Goal: Transaction & Acquisition: Purchase product/service

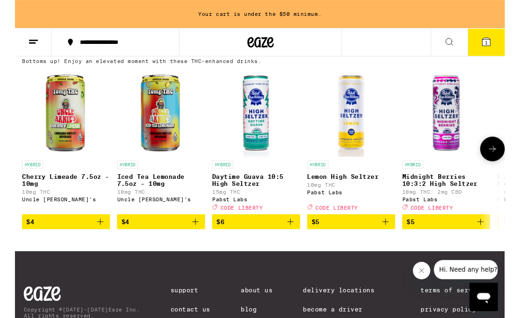
scroll to position [543, 0]
click at [264, 159] on img "Open page for Daytime Guava 10:5 High Seltzer from Pabst Labs" at bounding box center [256, 119] width 94 height 94
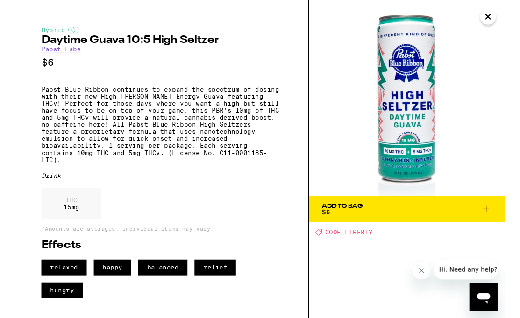
click at [479, 11] on icon "Close" at bounding box center [502, 18] width 11 height 14
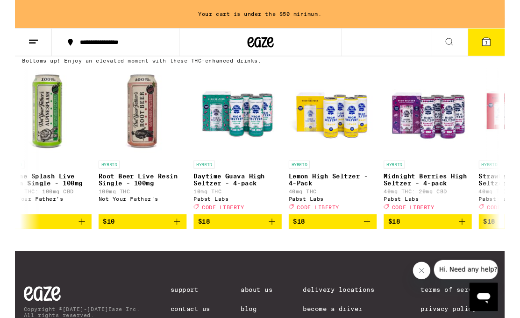
scroll to position [0, 1866]
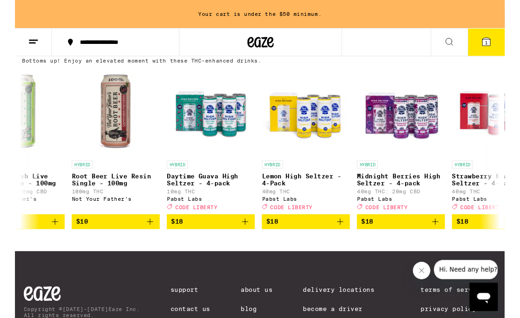
click at [448, 241] on icon "Add to bag" at bounding box center [446, 235] width 11 height 11
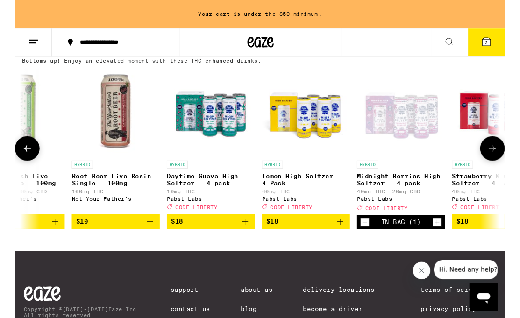
click at [449, 242] on icon "Increment" at bounding box center [448, 236] width 8 height 11
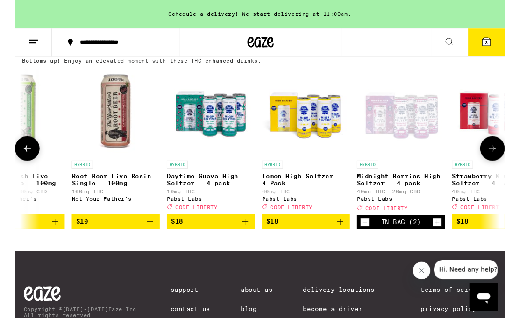
click at [450, 242] on icon "Increment" at bounding box center [448, 236] width 8 height 11
click at [348, 241] on icon "Add to bag" at bounding box center [345, 235] width 11 height 11
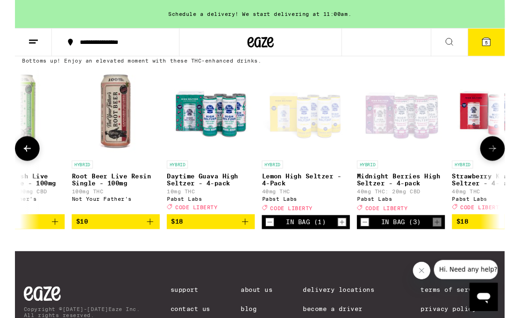
click at [347, 242] on icon "Increment" at bounding box center [347, 236] width 8 height 11
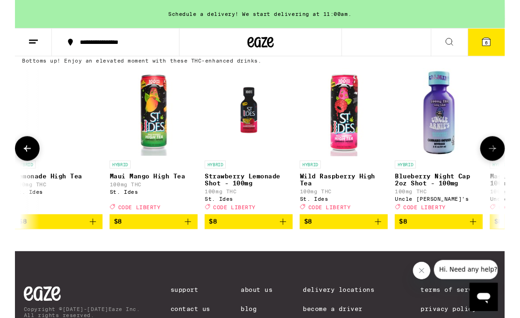
scroll to position [0, 1220]
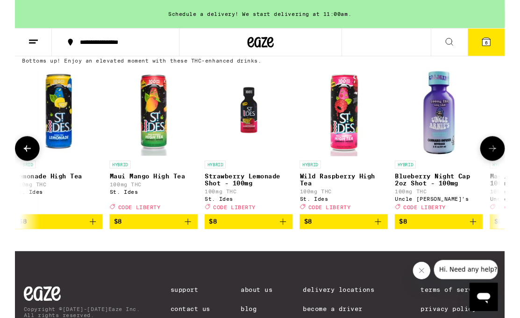
click at [253, 145] on img "Open page for Strawberry Lemonade Shot - 100mg from St. Ides" at bounding box center [249, 119] width 94 height 94
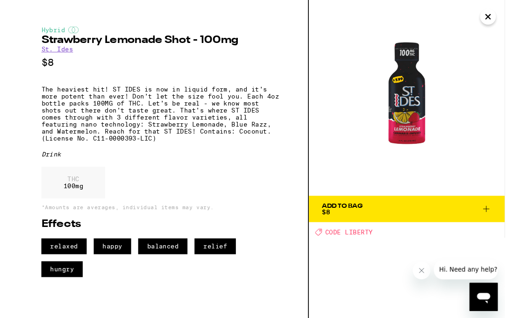
click at [479, 12] on icon "Close" at bounding box center [502, 18] width 11 height 14
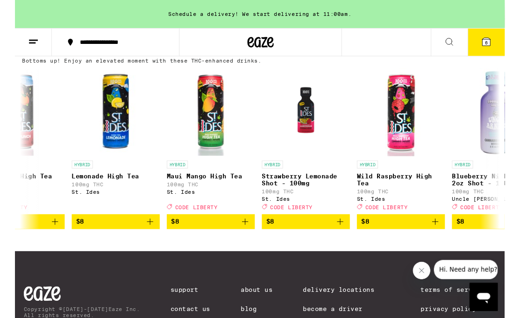
scroll to position [0, 1156]
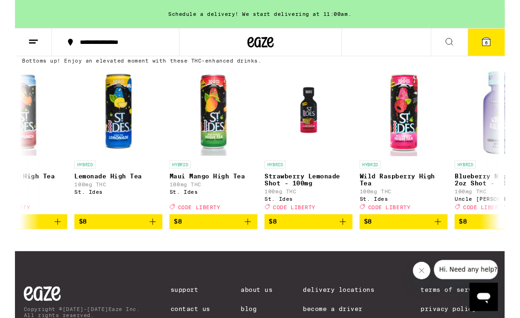
click at [250, 241] on icon "Add to bag" at bounding box center [247, 235] width 11 height 11
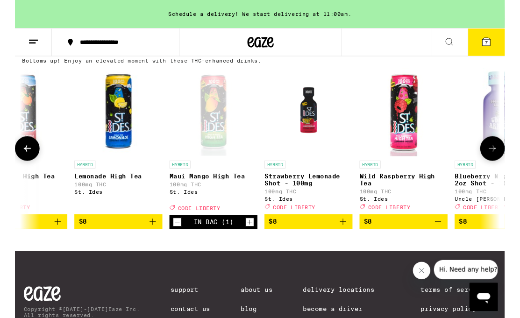
click at [251, 242] on icon "Increment" at bounding box center [249, 236] width 8 height 11
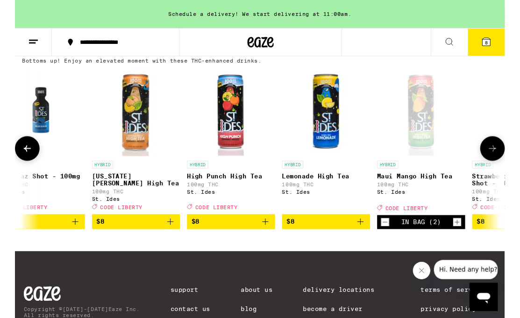
scroll to position [0, 941]
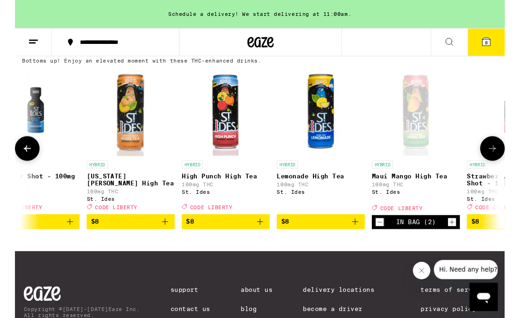
click at [388, 236] on icon "Decrement" at bounding box center [387, 236] width 5 height 0
click at [359, 241] on icon "Add to bag" at bounding box center [361, 235] width 11 height 11
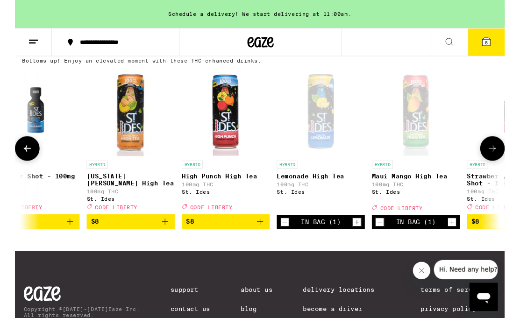
click at [262, 239] on icon "Add to bag" at bounding box center [260, 235] width 7 height 7
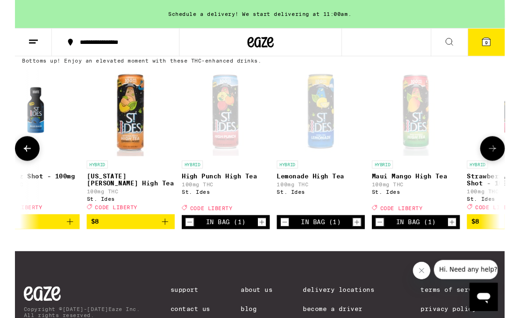
click at [479, 46] on icon at bounding box center [500, 44] width 11 height 11
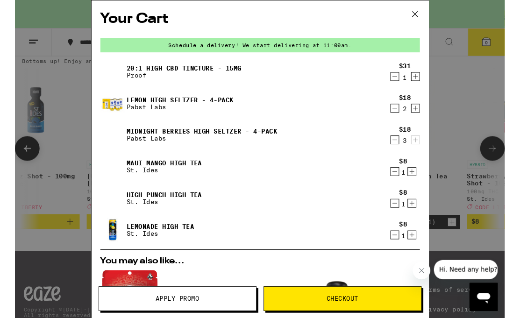
click at [429, 16] on icon at bounding box center [425, 15] width 14 height 14
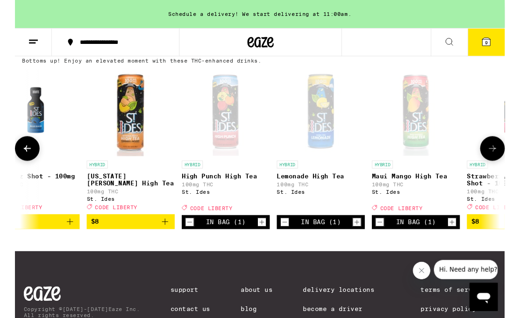
click at [479, 50] on button "9" at bounding box center [500, 44] width 39 height 29
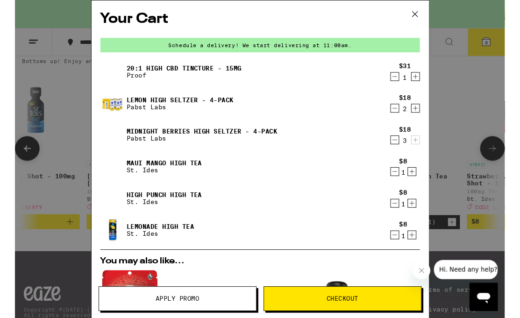
click at [223, 293] on button "Apply Promo" at bounding box center [173, 317] width 168 height 26
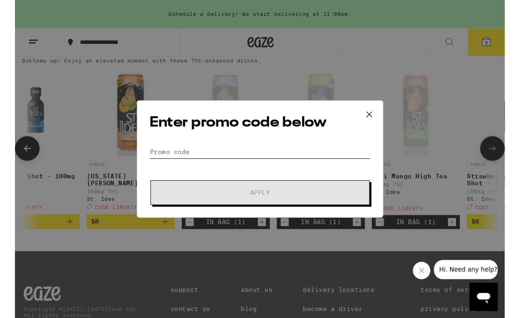
click at [313, 159] on input "Promo Code" at bounding box center [260, 161] width 235 height 14
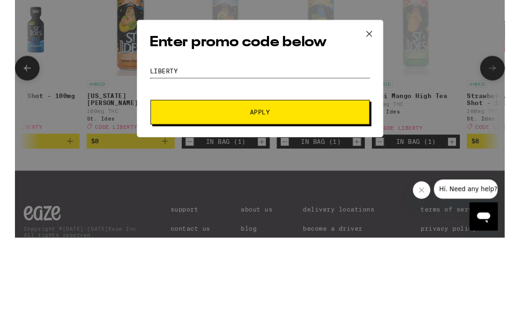
type input "Liberty"
click at [316, 202] on span "Apply" at bounding box center [260, 205] width 168 height 7
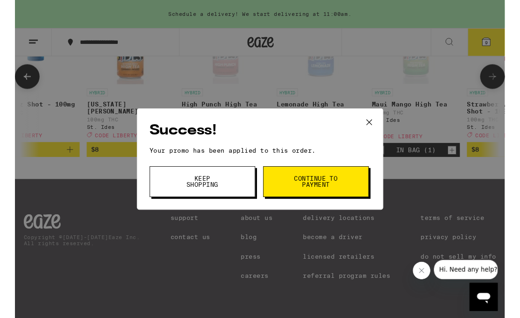
click at [347, 189] on button "Continue to payment" at bounding box center [320, 193] width 112 height 33
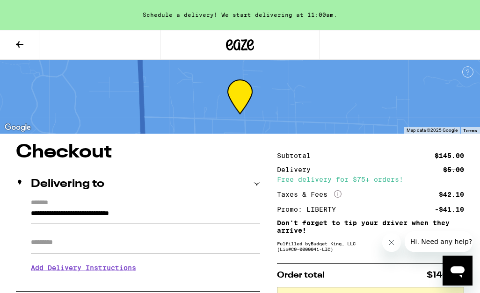
click at [19, 41] on icon at bounding box center [19, 44] width 7 height 7
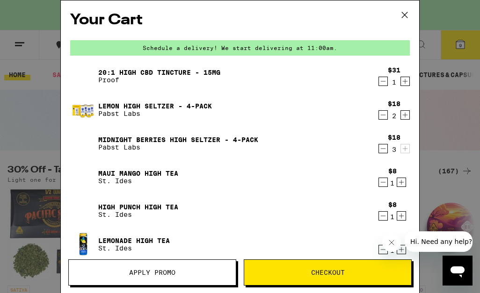
click at [405, 19] on icon at bounding box center [404, 15] width 14 height 14
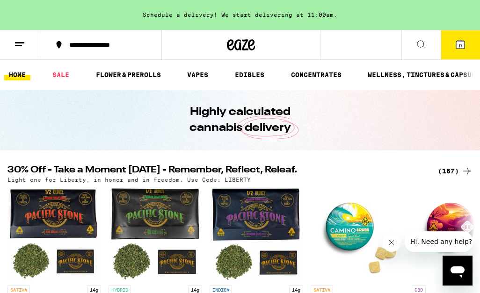
click at [254, 77] on link "EDIBLES" at bounding box center [249, 74] width 39 height 11
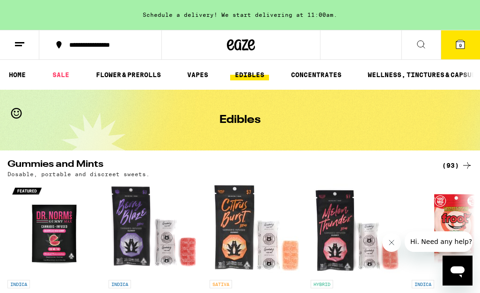
click at [416, 74] on link "WELLNESS, TINCTURES & CAPSULES" at bounding box center [426, 74] width 126 height 11
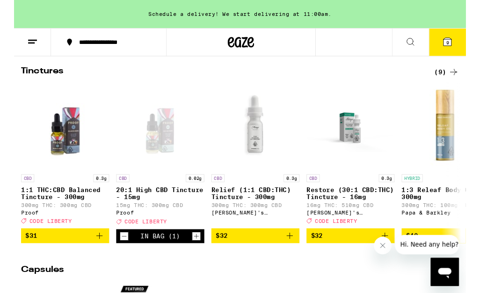
click at [116, 257] on icon "Decrement" at bounding box center [117, 250] width 8 height 11
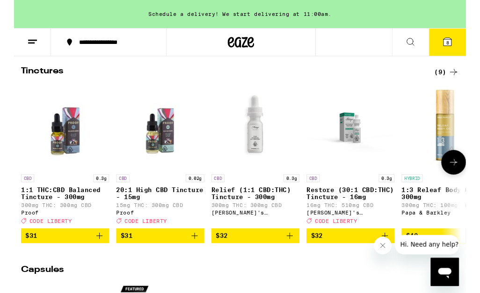
click at [190, 256] on icon "Add to bag" at bounding box center [191, 250] width 11 height 11
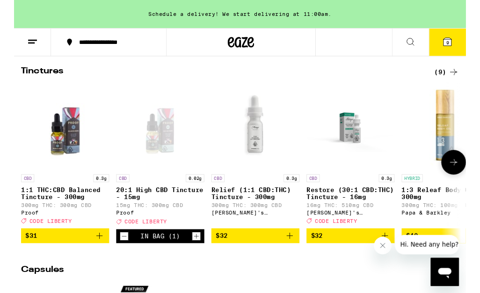
click at [464, 45] on icon at bounding box center [460, 44] width 8 height 8
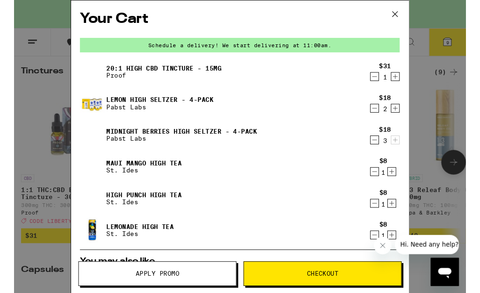
click at [408, 18] on icon at bounding box center [404, 15] width 14 height 14
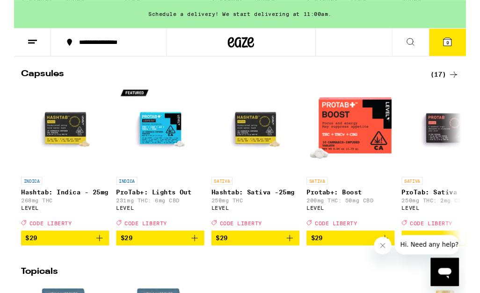
scroll to position [515, 0]
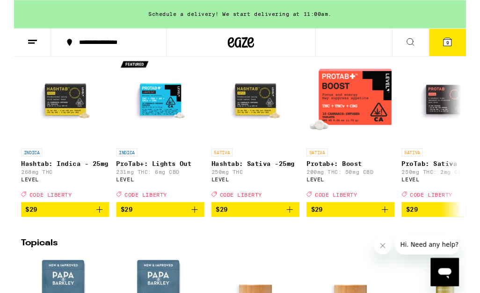
click at [196, 228] on icon "Add to bag" at bounding box center [191, 222] width 11 height 11
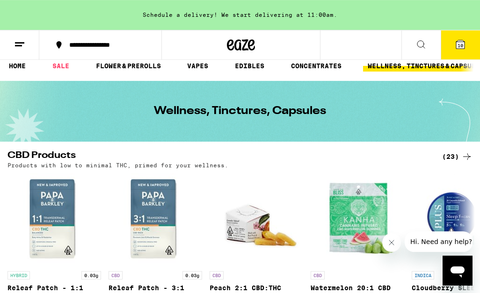
scroll to position [0, 0]
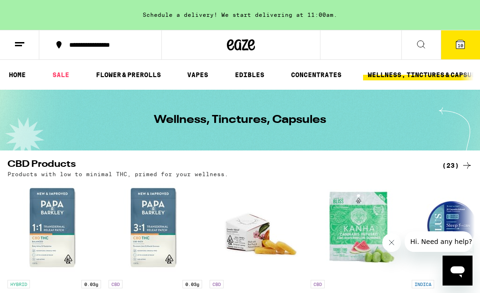
click at [459, 45] on span "10" at bounding box center [460, 46] width 6 height 6
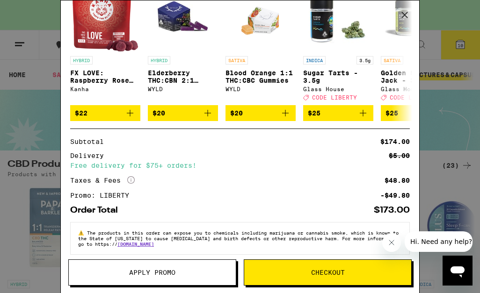
click at [215, 272] on span "Apply Promo" at bounding box center [152, 272] width 167 height 7
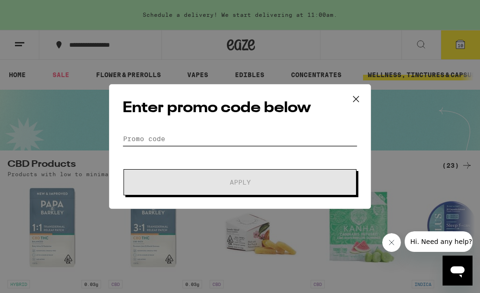
click at [274, 133] on input "Promo Code" at bounding box center [240, 139] width 235 height 14
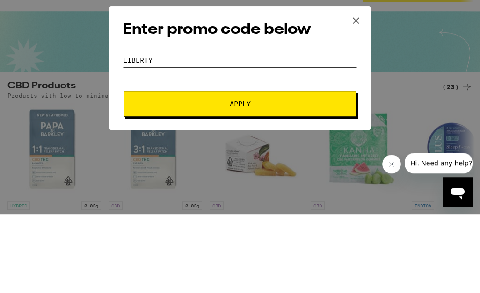
type input "Liberty"
click at [289, 169] on button "Apply" at bounding box center [239, 182] width 233 height 26
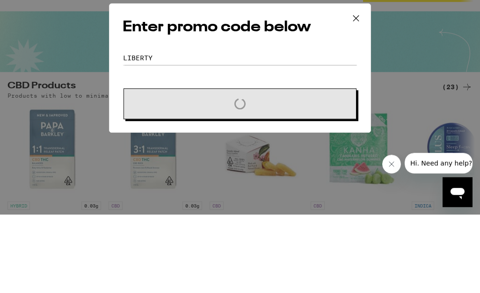
scroll to position [78, 0]
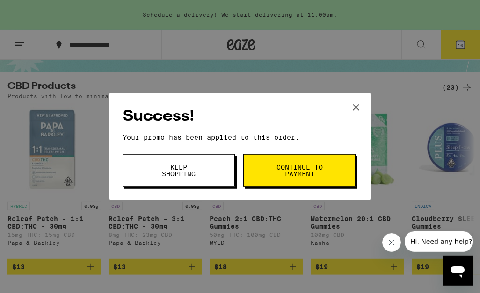
click at [329, 168] on button "Continue to payment" at bounding box center [299, 170] width 112 height 33
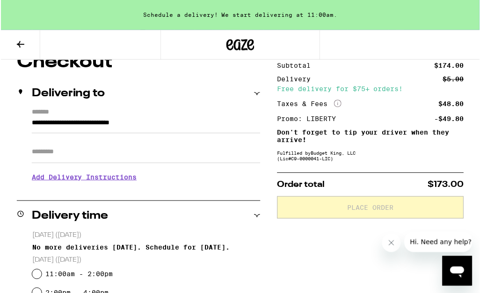
scroll to position [91, 0]
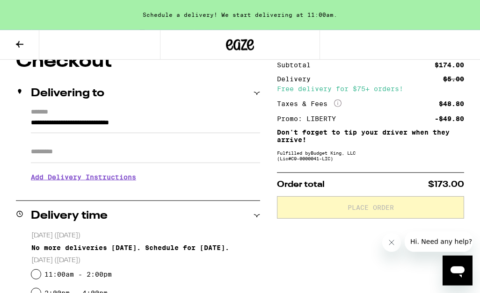
click at [22, 46] on icon at bounding box center [19, 44] width 11 height 11
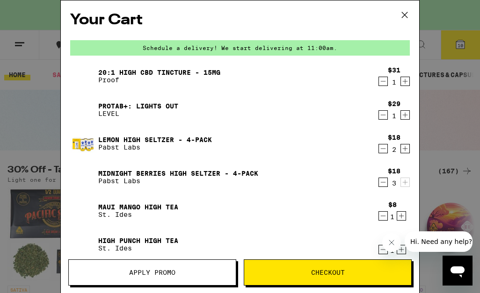
click at [404, 154] on icon "Increment" at bounding box center [405, 148] width 8 height 11
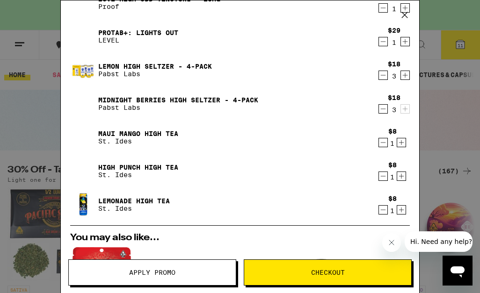
scroll to position [73, 0]
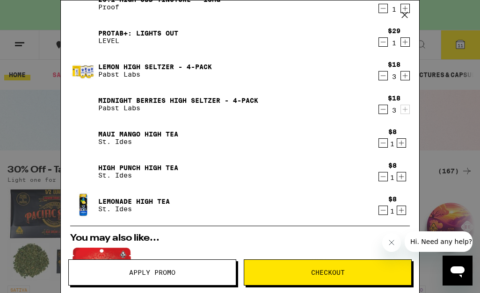
click at [387, 175] on icon "Decrement" at bounding box center [383, 176] width 8 height 11
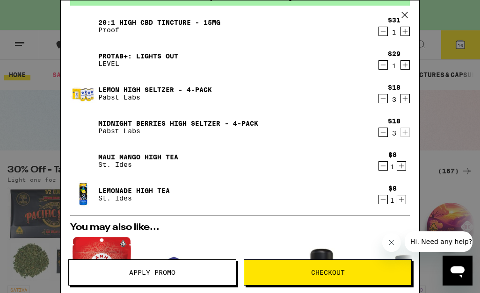
scroll to position [53, 0]
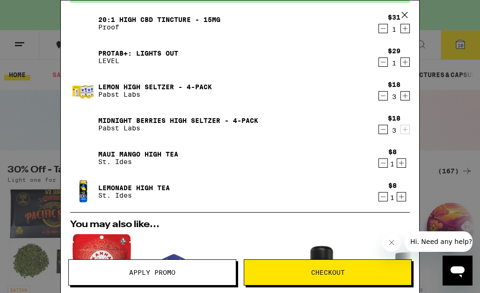
click at [383, 202] on icon "Decrement" at bounding box center [383, 196] width 8 height 11
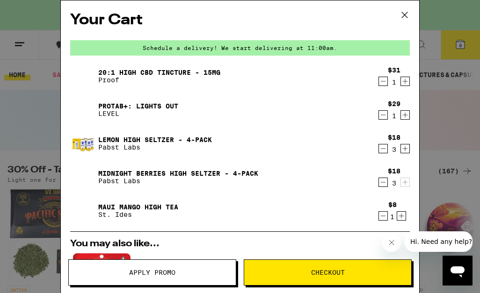
scroll to position [0, 0]
click at [407, 13] on icon at bounding box center [404, 15] width 14 height 14
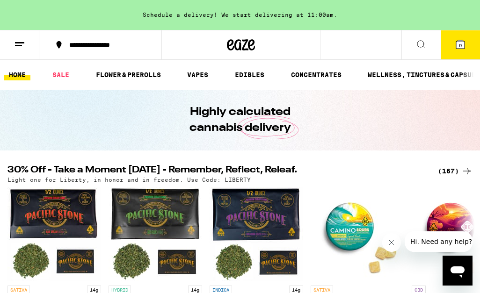
click at [461, 50] on icon at bounding box center [460, 44] width 11 height 11
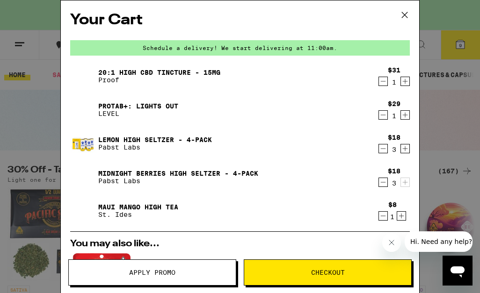
click at [407, 22] on icon at bounding box center [404, 15] width 14 height 14
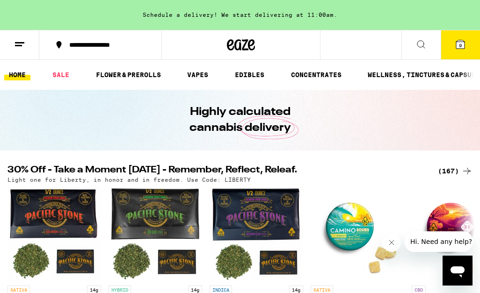
click at [261, 75] on link "EDIBLES" at bounding box center [249, 74] width 39 height 11
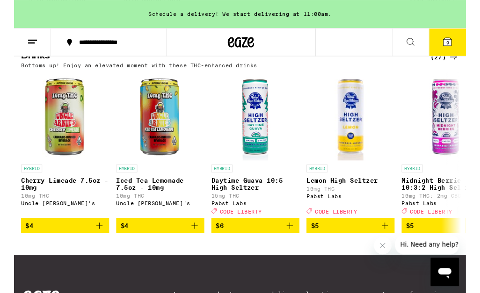
click at [91, 243] on icon "Add to bag" at bounding box center [90, 240] width 7 height 7
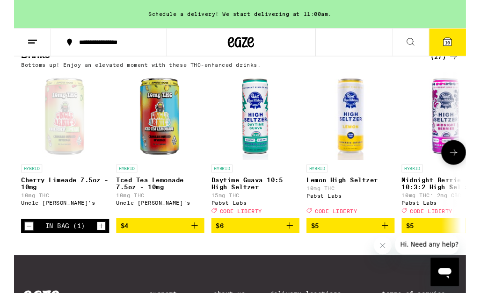
click at [91, 246] on icon "Increment" at bounding box center [92, 240] width 8 height 11
click at [196, 245] on icon "Add to bag" at bounding box center [191, 239] width 11 height 11
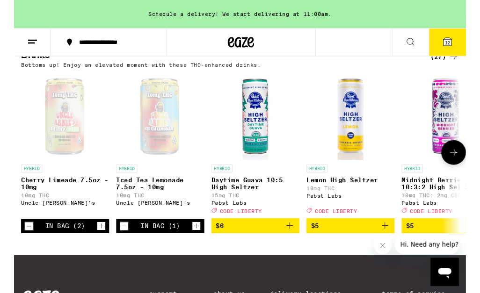
click at [194, 243] on icon "Increment" at bounding box center [193, 240] width 5 height 5
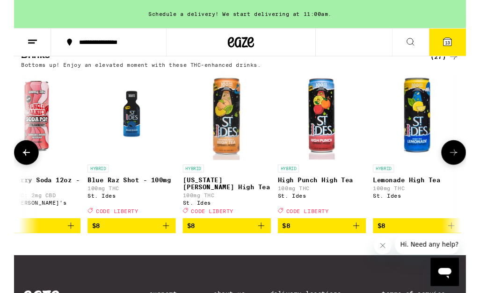
scroll to position [0, 839]
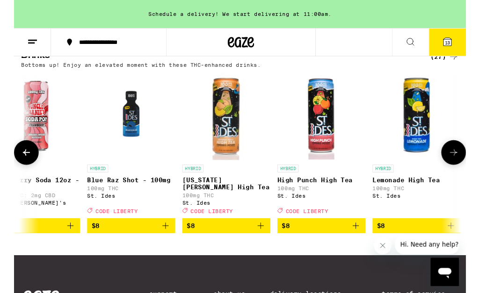
click at [265, 245] on icon "Add to bag" at bounding box center [261, 239] width 11 height 11
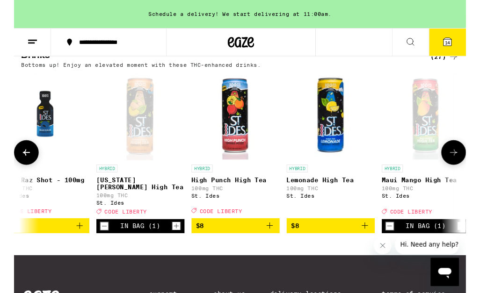
scroll to position [0, 930]
click at [374, 245] on icon "Add to bag" at bounding box center [372, 239] width 11 height 11
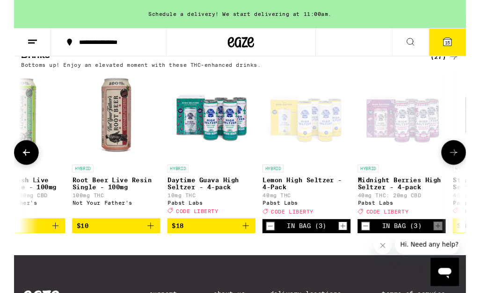
scroll to position [0, 1866]
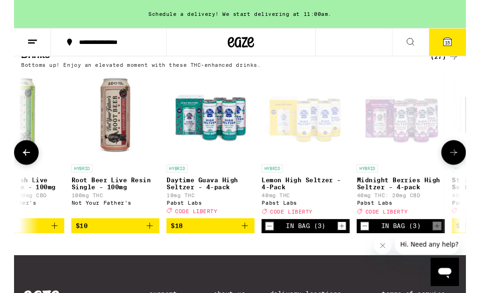
click at [386, 247] on icon "Close message from company" at bounding box center [382, 245] width 7 height 7
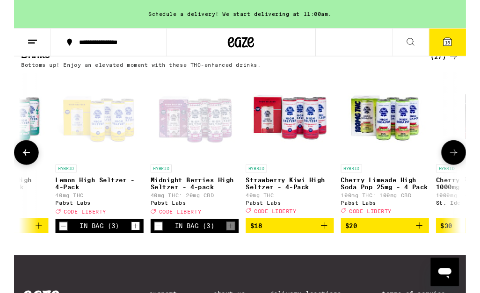
scroll to position [0, 2085]
click at [462, 49] on icon at bounding box center [460, 44] width 11 height 11
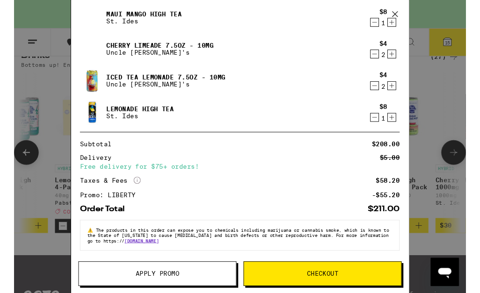
scroll to position [231, 0]
click at [202, 291] on span "Apply Promo" at bounding box center [152, 291] width 167 height 7
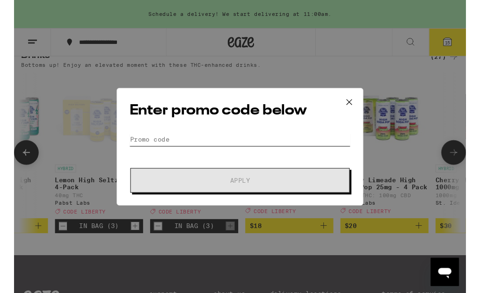
click at [262, 143] on input "Promo Code" at bounding box center [240, 148] width 235 height 14
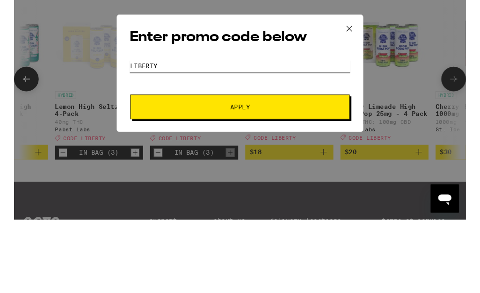
type input "Liberty"
click at [303, 179] on button "Apply" at bounding box center [239, 192] width 233 height 26
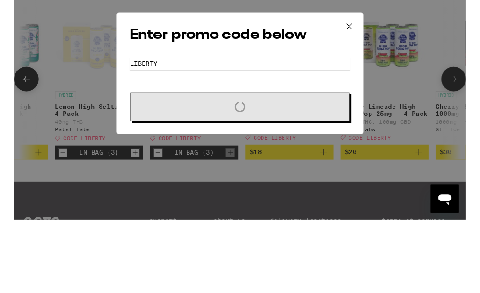
scroll to position [617, 0]
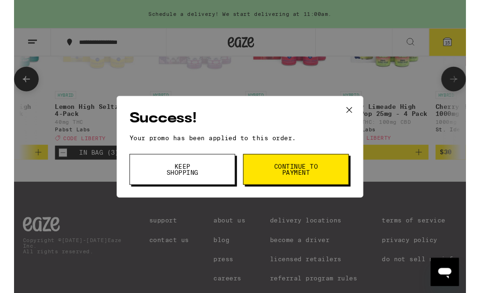
click at [356, 121] on icon at bounding box center [356, 117] width 14 height 14
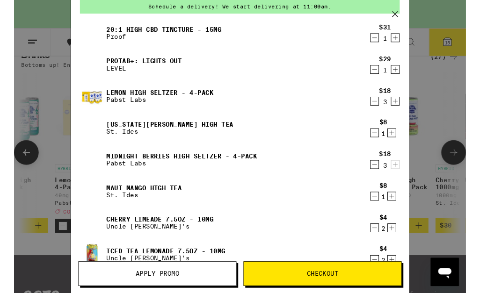
scroll to position [41, 0]
click at [297, 258] on div "20:1 High CBD Tincture - 15mg Proof $31 1 ProTab+: Lights Out LEVEL $29 1 Lemon…" at bounding box center [239, 173] width 339 height 303
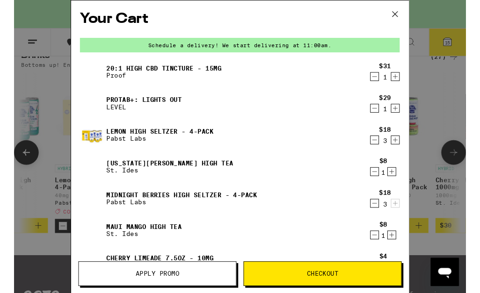
scroll to position [0, 0]
click at [408, 17] on icon at bounding box center [404, 15] width 14 height 14
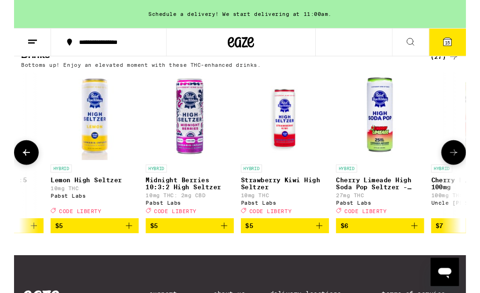
scroll to position [0, 262]
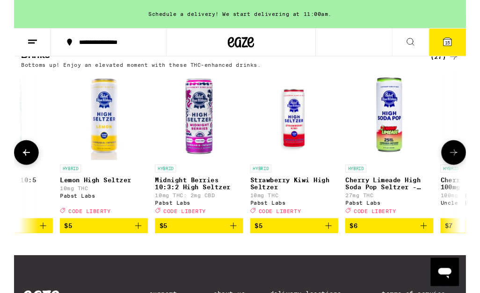
click at [238, 285] on div "Gummies and Mints (93) Dosable, portable and discreet sweets. INDICA Watermelon…" at bounding box center [240, 20] width 480 height 798
click at [235, 245] on icon "Add to bag" at bounding box center [232, 239] width 11 height 11
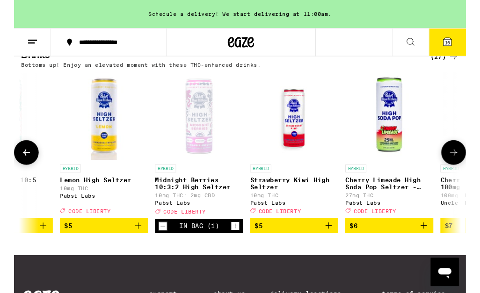
click at [237, 246] on icon "Increment" at bounding box center [235, 240] width 8 height 11
click at [236, 246] on icon "Increment" at bounding box center [235, 240] width 8 height 11
click at [457, 47] on span "19" at bounding box center [460, 46] width 6 height 6
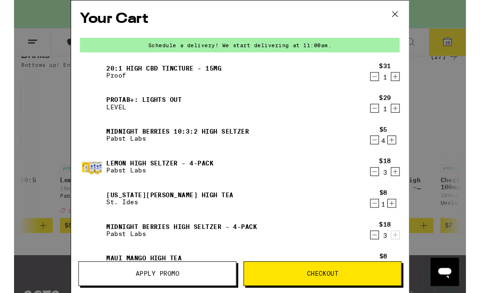
click at [409, 21] on icon at bounding box center [404, 15] width 14 height 14
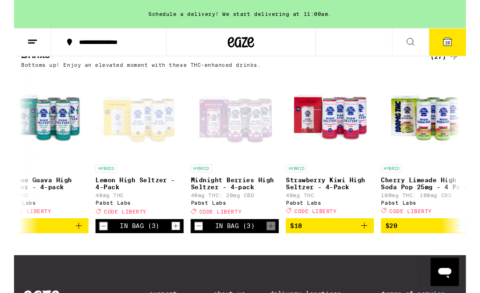
scroll to position [0, 2043]
click at [372, 245] on icon "Add to bag" at bounding box center [371, 239] width 11 height 11
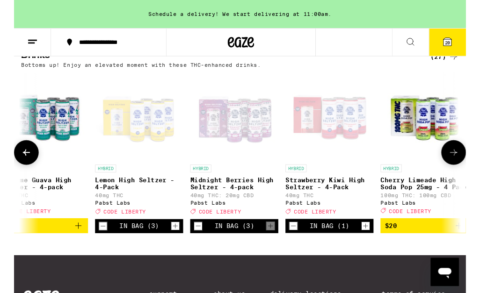
click at [369, 246] on icon "Increment" at bounding box center [373, 240] width 8 height 11
click at [457, 46] on span "21" at bounding box center [460, 46] width 6 height 6
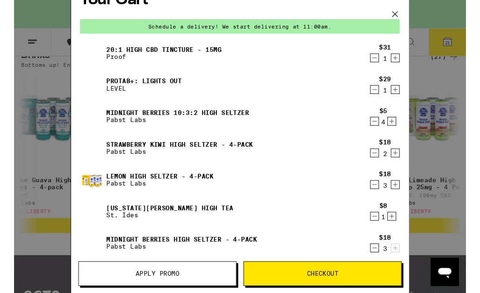
scroll to position [19, 0]
click at [179, 223] on link "[US_STATE][PERSON_NAME] High Tea" at bounding box center [165, 221] width 135 height 7
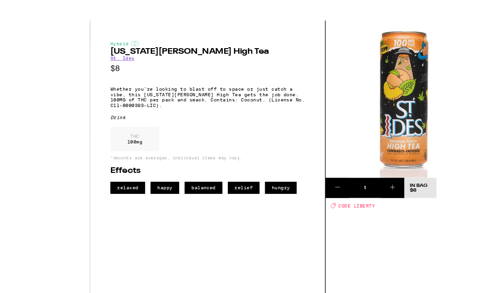
scroll to position [1, 0]
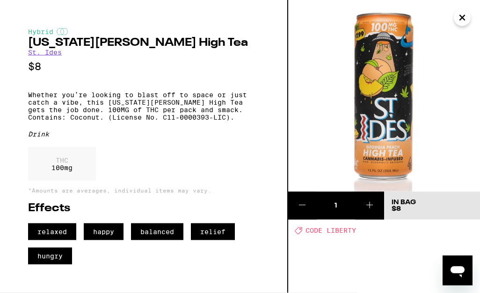
click at [464, 22] on icon "Close" at bounding box center [461, 18] width 11 height 14
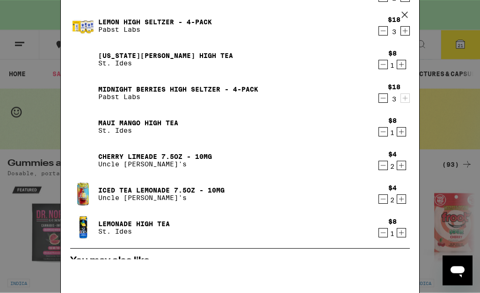
scroll to position [186, 0]
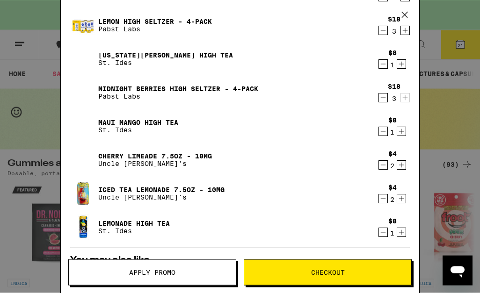
click at [476, 143] on div "Your Cart Schedule a delivery! We start delivering at 11:00am. 20:1 High CBD Ti…" at bounding box center [240, 146] width 480 height 293
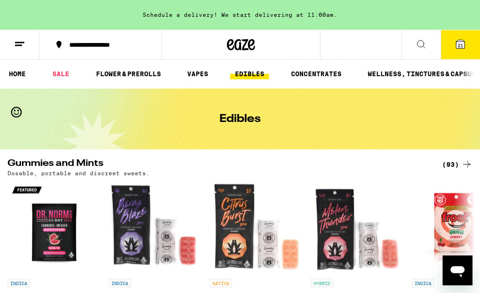
click at [464, 46] on icon at bounding box center [460, 44] width 8 height 8
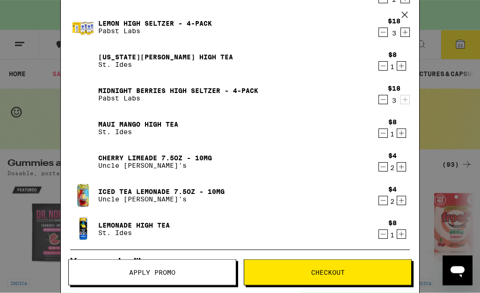
scroll to position [184, 0]
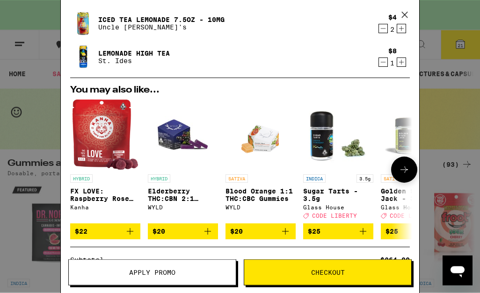
click at [322, 236] on span "$25" at bounding box center [338, 231] width 61 height 11
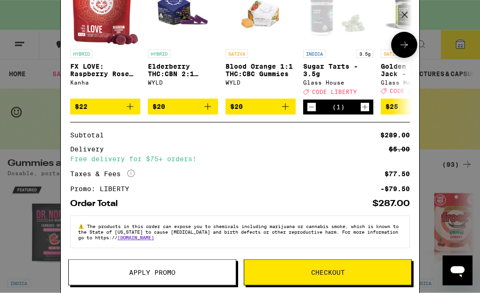
scroll to position [526, 0]
click at [328, 224] on span "The products in this order can expose you to chemicals including marijuana or c…" at bounding box center [238, 232] width 320 height 17
click at [301, 274] on span "Checkout" at bounding box center [327, 272] width 167 height 7
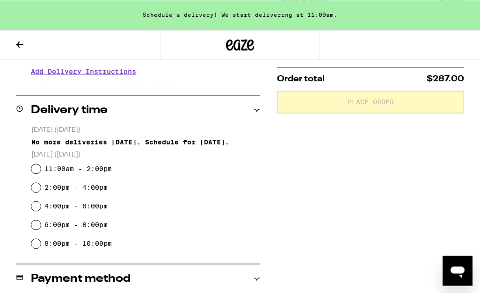
scroll to position [196, 0]
click at [17, 45] on icon at bounding box center [19, 44] width 11 height 11
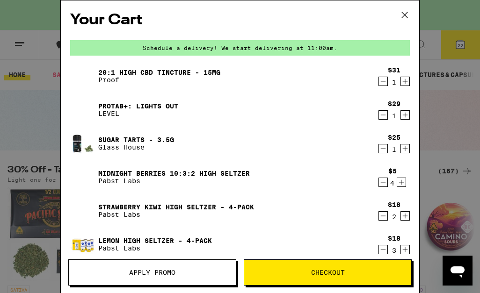
click at [385, 150] on icon "Decrement" at bounding box center [383, 148] width 8 height 11
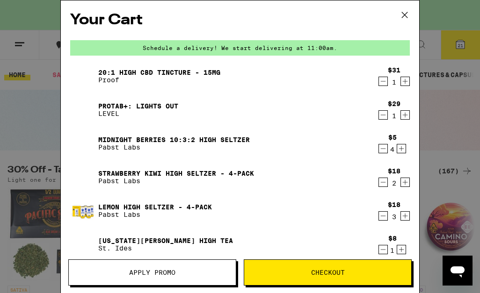
click at [387, 150] on icon "Decrement" at bounding box center [383, 148] width 8 height 11
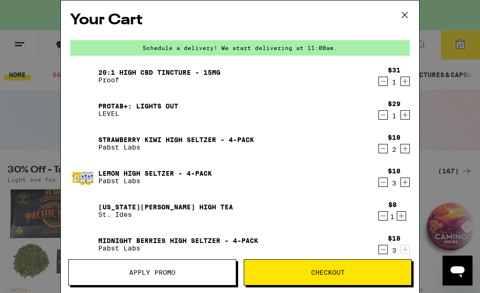
click at [384, 152] on icon "Decrement" at bounding box center [383, 148] width 8 height 11
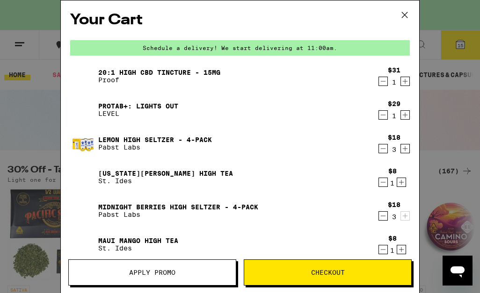
click at [384, 149] on icon "Decrement" at bounding box center [383, 149] width 5 height 0
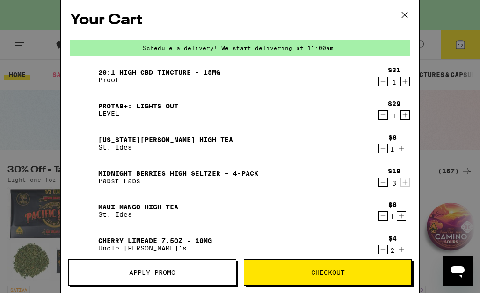
click at [385, 151] on icon "Decrement" at bounding box center [383, 148] width 8 height 11
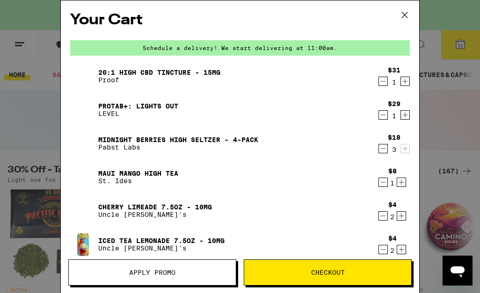
click at [403, 16] on icon at bounding box center [404, 15] width 14 height 14
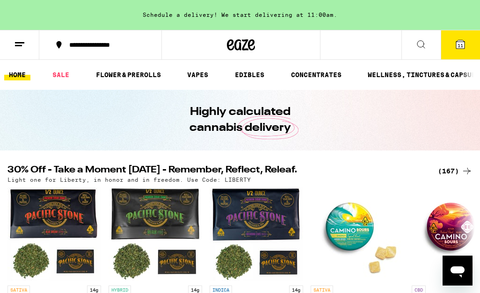
click at [252, 77] on link "EDIBLES" at bounding box center [249, 74] width 39 height 11
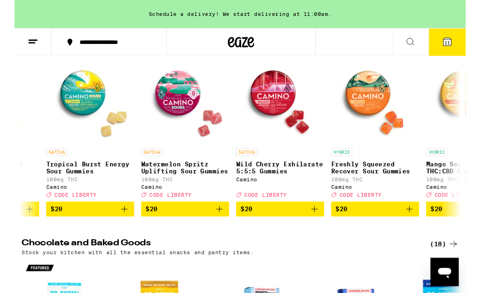
scroll to position [0, 5328]
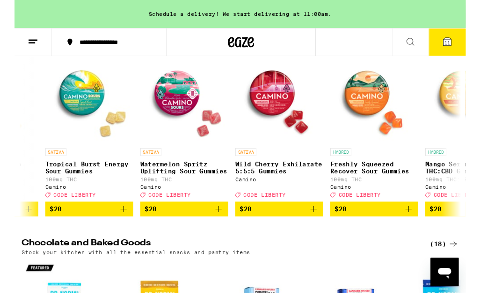
click at [467, 46] on button "11" at bounding box center [459, 44] width 39 height 29
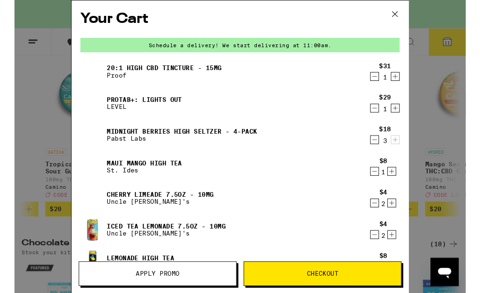
click at [29, 97] on div "Your Cart Schedule a delivery! We start delivering at 11:00am. 20:1 High CBD Ti…" at bounding box center [240, 156] width 480 height 312
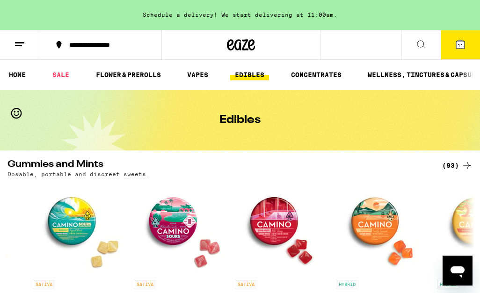
click at [257, 72] on link "EDIBLES" at bounding box center [249, 74] width 39 height 11
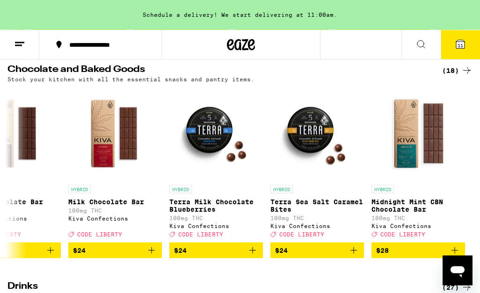
scroll to position [0, 1353]
click at [313, 256] on span "$24" at bounding box center [317, 250] width 84 height 11
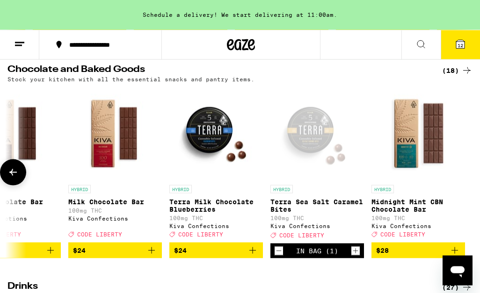
click at [469, 41] on button "12" at bounding box center [459, 44] width 39 height 29
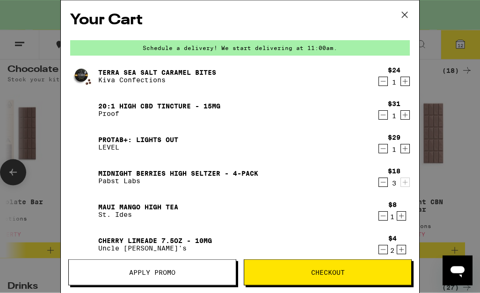
click at [412, 14] on button at bounding box center [404, 15] width 29 height 30
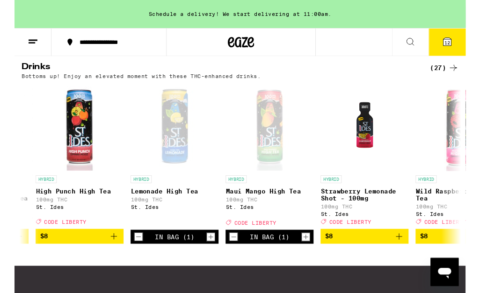
scroll to position [0, 1095]
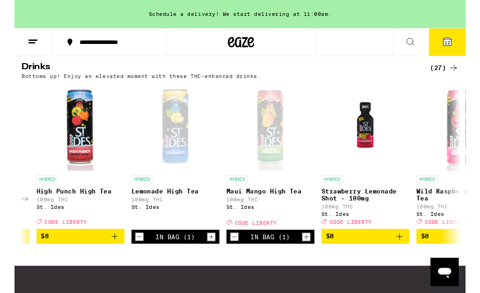
click at [312, 258] on icon "Increment" at bounding box center [310, 251] width 8 height 11
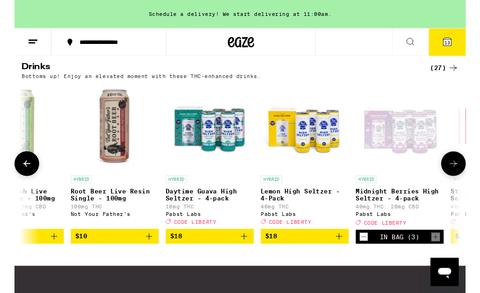
scroll to position [0, 1865]
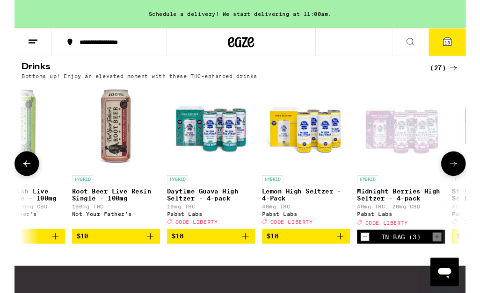
click at [348, 257] on icon "Add to bag" at bounding box center [346, 251] width 11 height 11
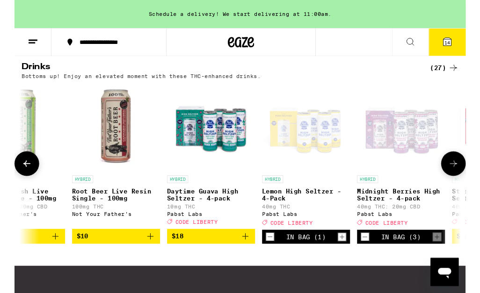
click at [351, 258] on icon "Increment" at bounding box center [348, 251] width 8 height 11
click at [460, 45] on span "15" at bounding box center [460, 46] width 6 height 6
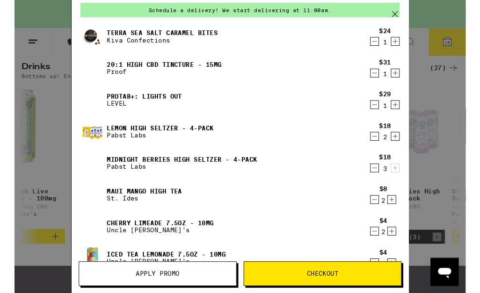
scroll to position [37, 0]
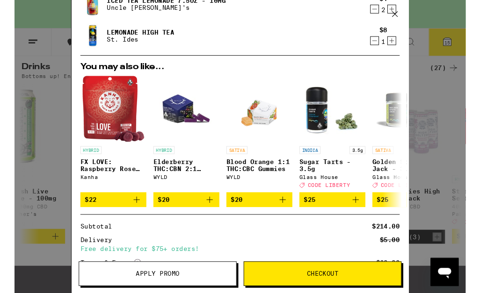
click at [201, 293] on button "Apply Promo" at bounding box center [152, 291] width 168 height 26
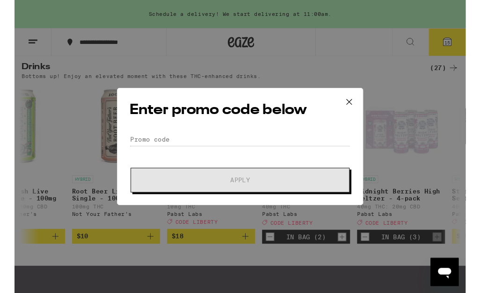
scroll to position [338, 0]
click at [300, 142] on input "Promo Code" at bounding box center [240, 148] width 235 height 14
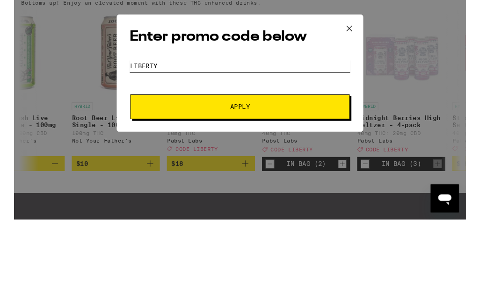
type input "Liberty"
click at [246, 188] on span "Apply" at bounding box center [240, 191] width 21 height 7
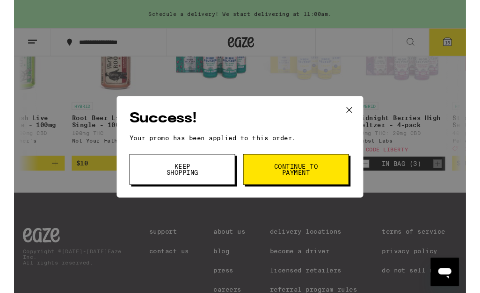
click at [325, 176] on button "Continue to payment" at bounding box center [299, 180] width 112 height 33
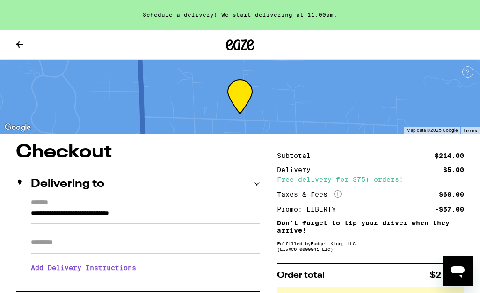
click at [25, 37] on button at bounding box center [19, 44] width 39 height 29
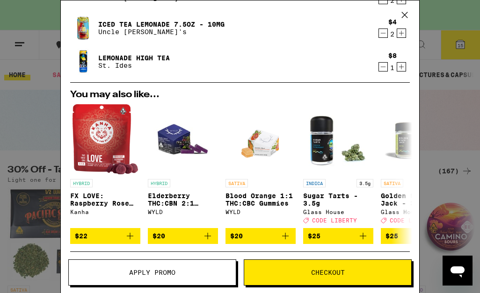
click at [280, 231] on icon "Add to bag" at bounding box center [285, 236] width 11 height 11
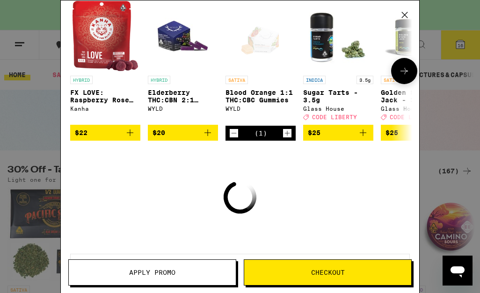
scroll to position [421, 0]
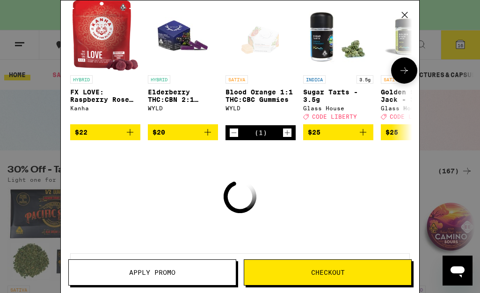
click at [297, 273] on span "Checkout" at bounding box center [327, 272] width 167 height 7
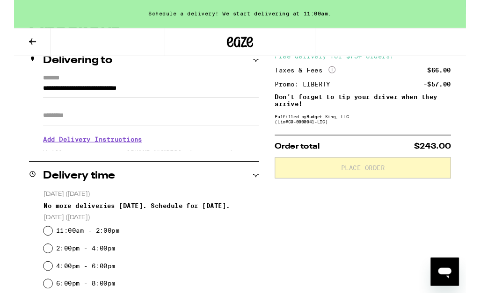
scroll to position [131, 0]
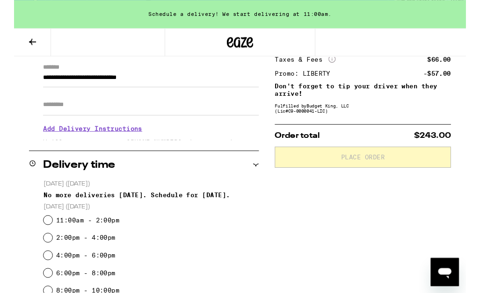
click at [40, 236] on input "11:00am - 2:00pm" at bounding box center [35, 233] width 9 height 9
radio input "true"
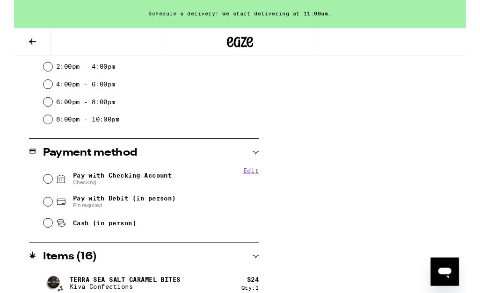
scroll to position [324, 0]
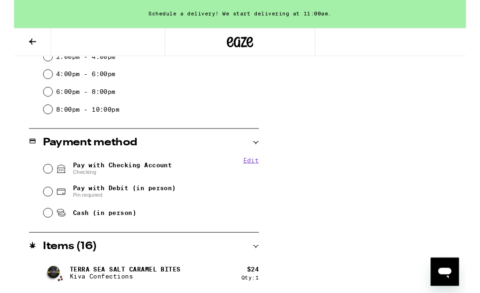
click at [36, 176] on input "Pay with Checking Account Checking" at bounding box center [35, 179] width 9 height 9
radio input "true"
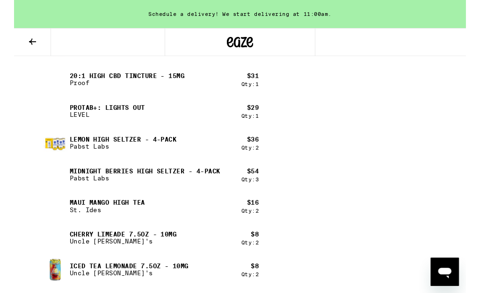
scroll to position [599, 0]
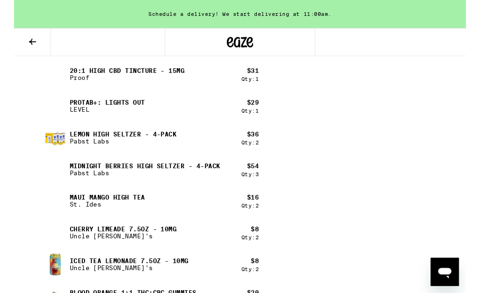
click at [57, 216] on img at bounding box center [44, 214] width 26 height 26
click at [76, 231] on div "Terra Sea Salt Caramel Bites Kiva Confections $ 24 Qty: 1 20:1 High CBD Tinctur…" at bounding box center [145, 196] width 229 height 329
click at [12, 46] on button at bounding box center [19, 44] width 39 height 29
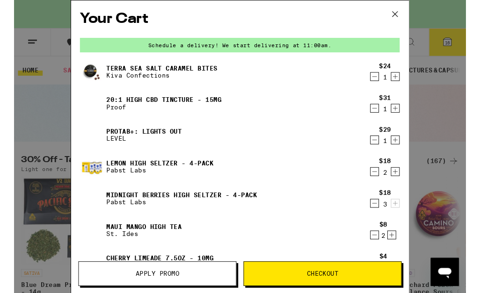
click at [146, 250] on p "St. Ides" at bounding box center [138, 248] width 80 height 7
click at [103, 244] on link "Maui Mango High Tea" at bounding box center [138, 240] width 80 height 7
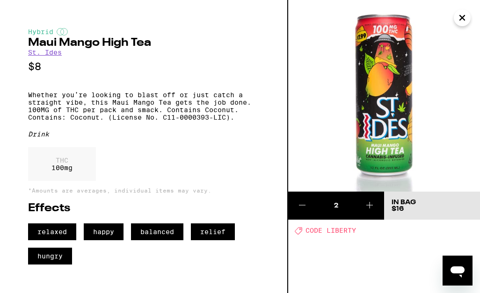
click at [464, 15] on icon "Close" at bounding box center [462, 17] width 5 height 5
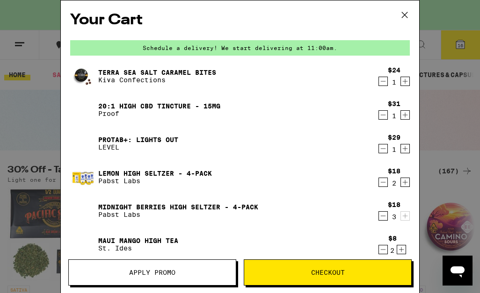
click at [119, 73] on link "Terra Sea Salt Caramel Bites" at bounding box center [157, 72] width 118 height 7
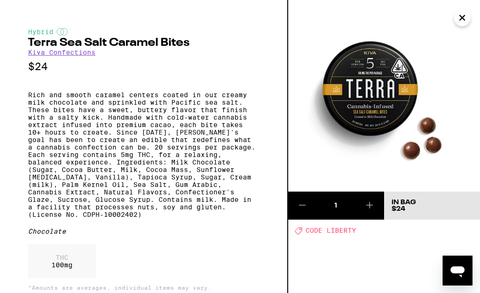
click at [462, 17] on icon "Close" at bounding box center [462, 17] width 5 height 5
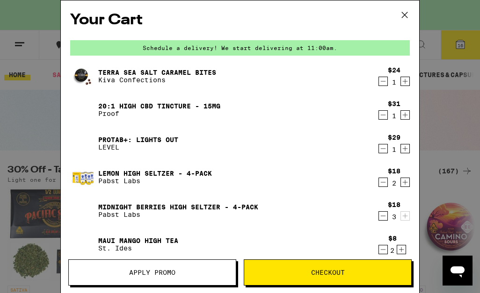
click at [382, 82] on icon "Decrement" at bounding box center [383, 81] width 8 height 11
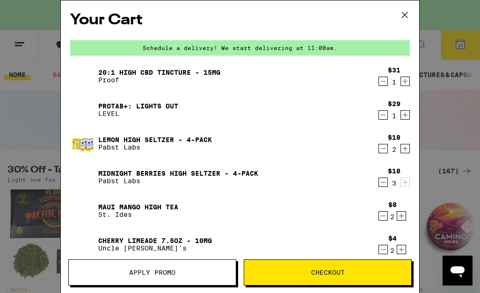
click at [406, 24] on button at bounding box center [404, 15] width 29 height 30
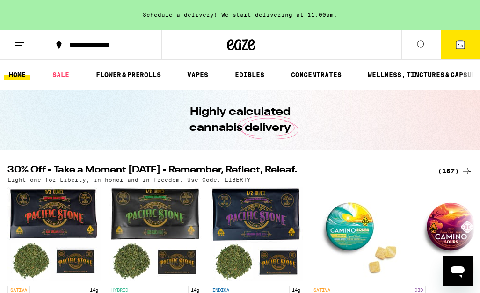
click at [257, 74] on link "EDIBLES" at bounding box center [249, 74] width 39 height 11
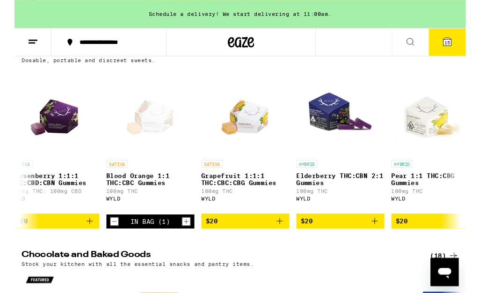
scroll to position [113, 0]
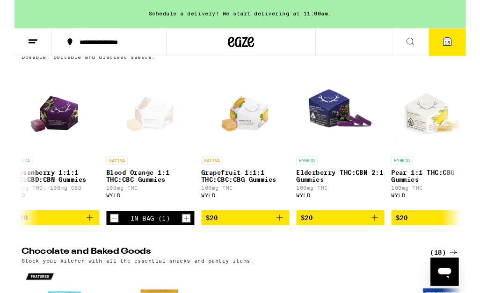
click at [107, 238] on icon "Decrement" at bounding box center [106, 232] width 8 height 11
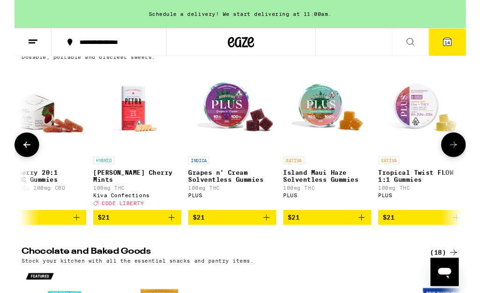
scroll to position [0, 6820]
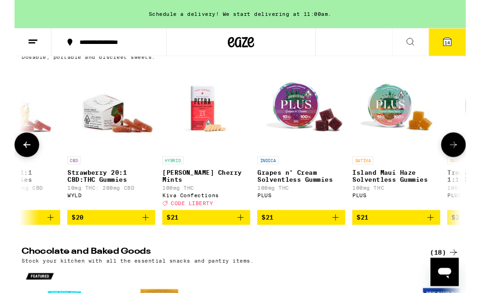
click at [239, 237] on icon "Add to bag" at bounding box center [240, 231] width 11 height 11
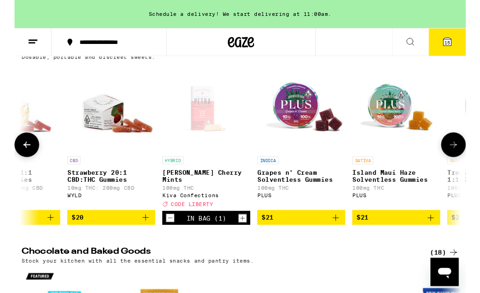
click at [164, 238] on icon "Decrement" at bounding box center [165, 231] width 8 height 11
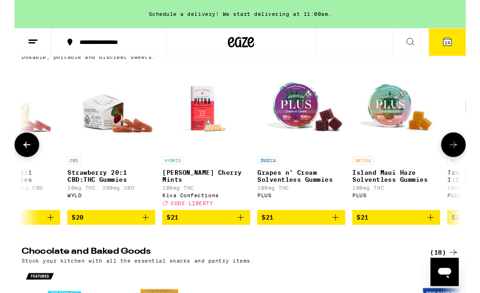
click at [240, 237] on icon "Add to bag" at bounding box center [240, 231] width 11 height 11
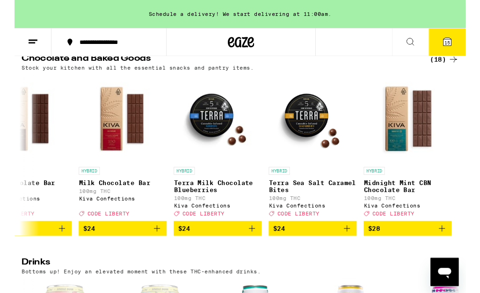
scroll to position [0, 1353]
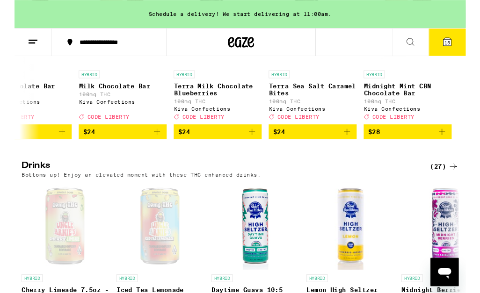
click at [252, 146] on icon "Add to bag" at bounding box center [252, 140] width 11 height 11
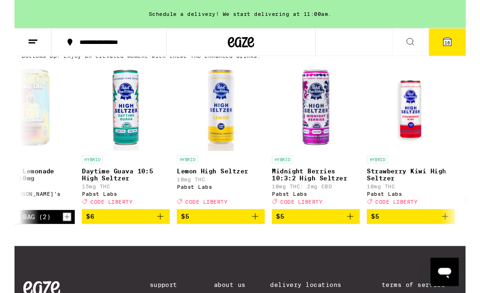
scroll to position [0, 157]
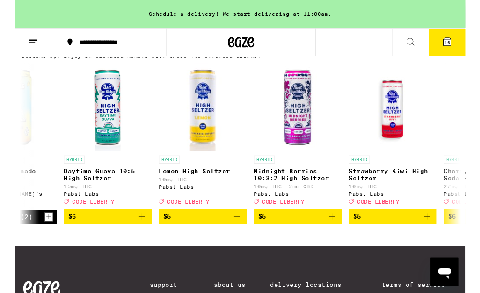
click at [339, 236] on icon "Add to bag" at bounding box center [337, 230] width 11 height 11
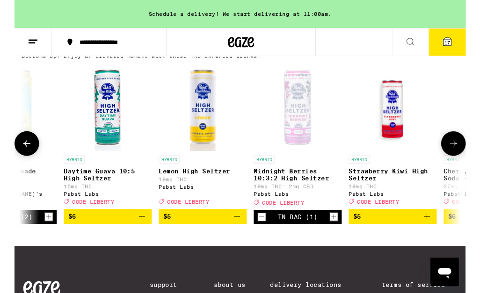
click at [339, 237] on icon "Increment" at bounding box center [339, 230] width 8 height 11
click at [340, 237] on icon "Increment" at bounding box center [339, 230] width 8 height 11
click at [264, 237] on icon "Decrement" at bounding box center [263, 230] width 8 height 11
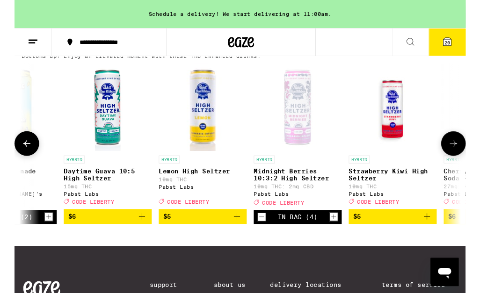
click at [464, 43] on icon at bounding box center [460, 44] width 8 height 8
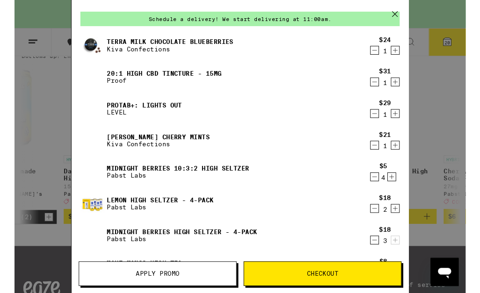
scroll to position [22, 0]
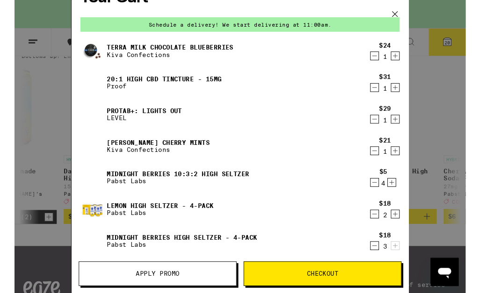
click at [384, 164] on icon "Decrement" at bounding box center [383, 160] width 8 height 11
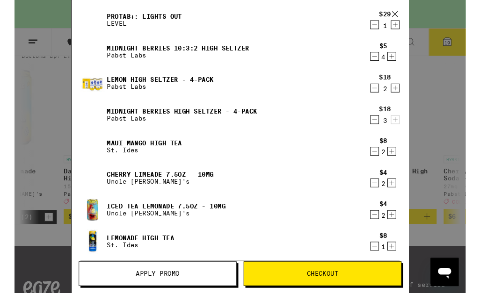
scroll to position [122, 0]
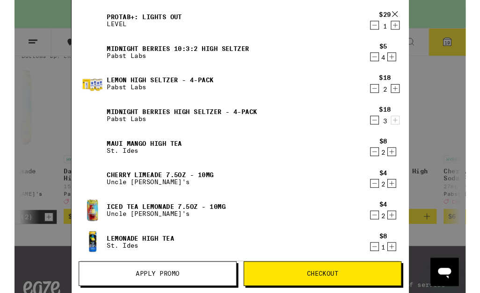
click at [404, 97] on icon "Increment" at bounding box center [405, 93] width 8 height 11
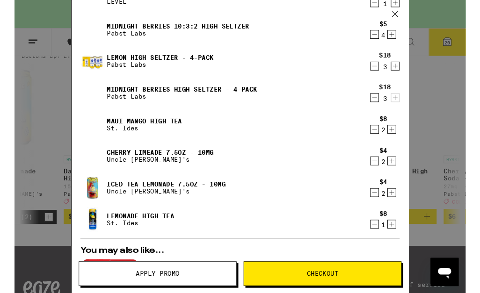
scroll to position [155, 0]
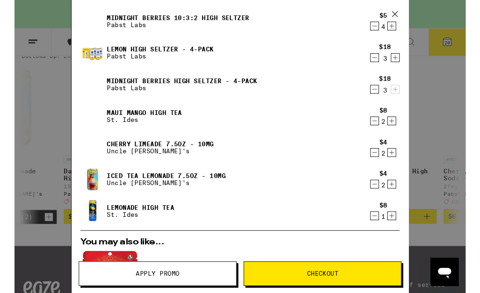
click at [386, 164] on icon "Decrement" at bounding box center [383, 162] width 8 height 11
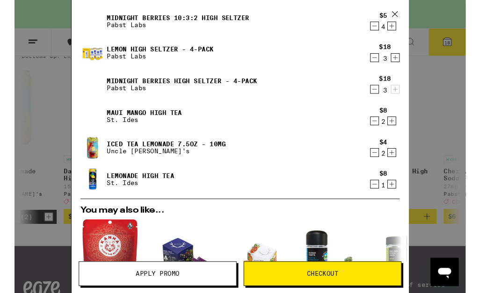
click at [383, 167] on icon "Decrement" at bounding box center [383, 162] width 8 height 11
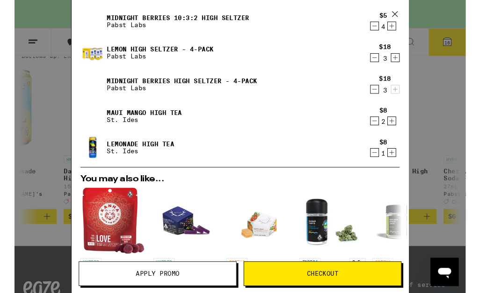
click at [382, 163] on icon "Decrement" at bounding box center [383, 162] width 8 height 11
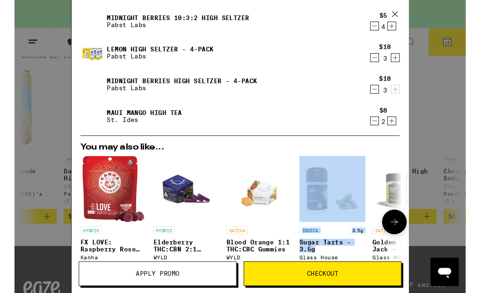
click at [400, 168] on img "Open page for Golden State Jack - 3.5g from Glass House" at bounding box center [416, 201] width 70 height 70
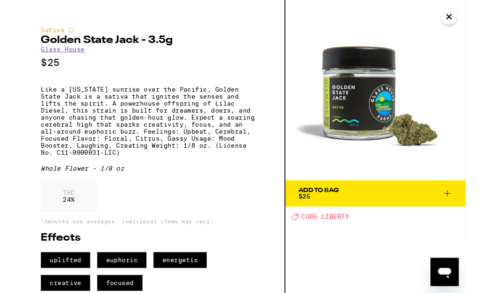
click at [473, 16] on img at bounding box center [384, 96] width 192 height 192
click at [468, 15] on button "Close" at bounding box center [462, 17] width 17 height 17
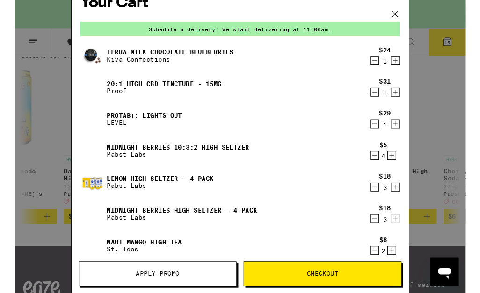
scroll to position [16, 0]
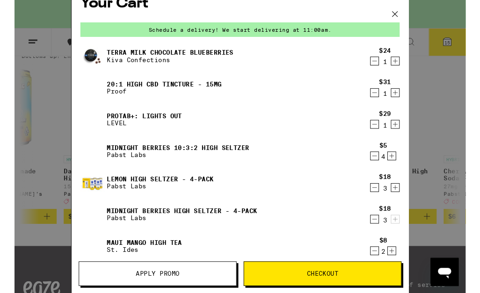
click at [307, 202] on div "Lemon High [PERSON_NAME] - 4-Pack Pabst Labs" at bounding box center [221, 194] width 303 height 26
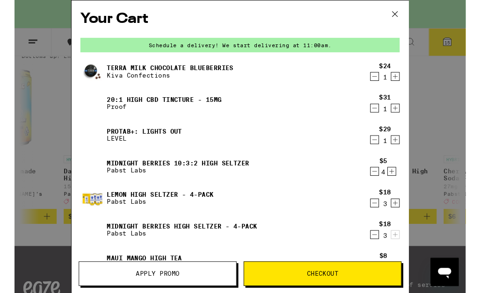
scroll to position [0, 0]
click at [410, 9] on icon at bounding box center [404, 15] width 14 height 14
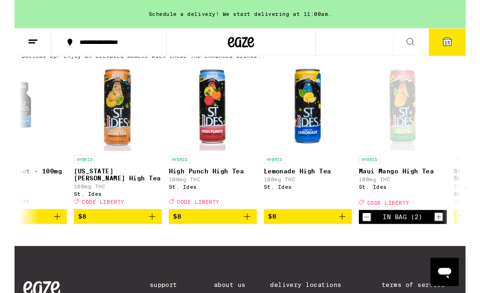
scroll to position [0, 957]
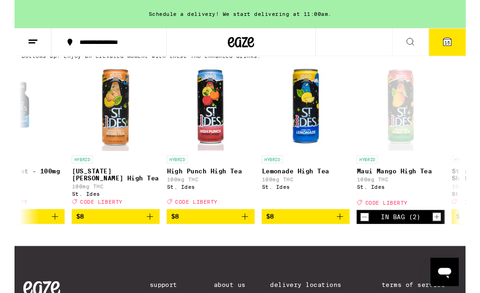
click at [346, 234] on icon "Add to bag" at bounding box center [346, 230] width 7 height 7
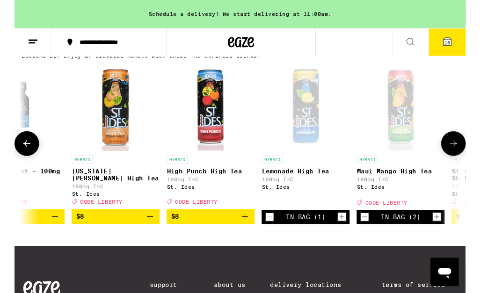
click at [348, 237] on icon "Increment" at bounding box center [348, 230] width 8 height 11
click at [468, 40] on button "17" at bounding box center [459, 44] width 39 height 29
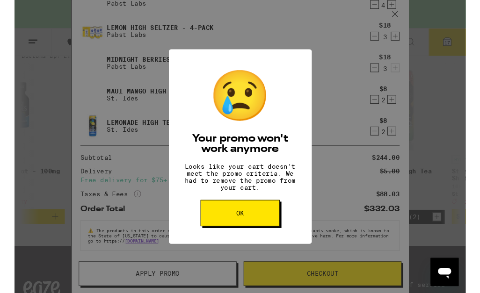
scroll to position [183, 0]
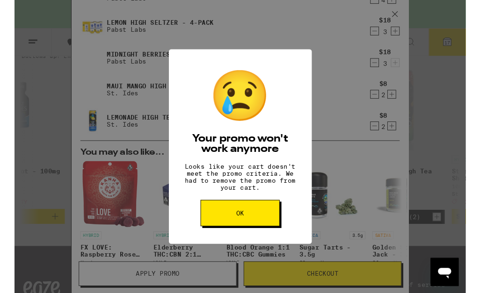
click at [268, 227] on button "OK" at bounding box center [240, 227] width 84 height 28
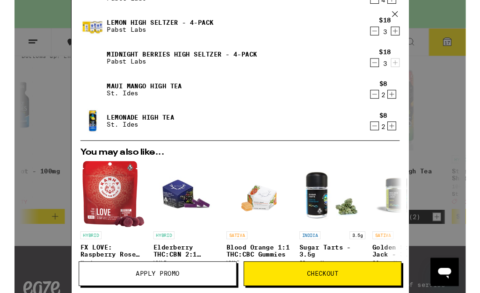
click at [210, 293] on span "Apply Promo" at bounding box center [152, 291] width 167 height 7
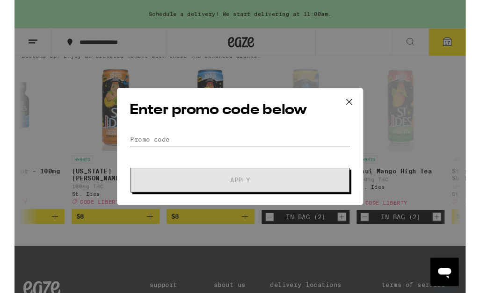
click at [279, 148] on input "Promo Code" at bounding box center [240, 148] width 235 height 14
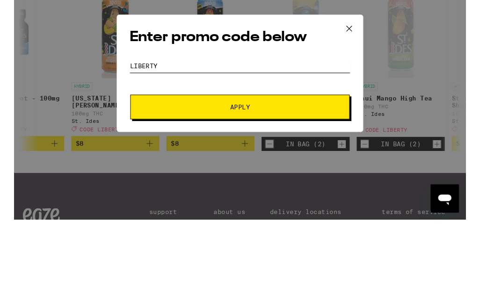
type input "Liberty"
click at [293, 188] on span "Apply" at bounding box center [240, 191] width 168 height 7
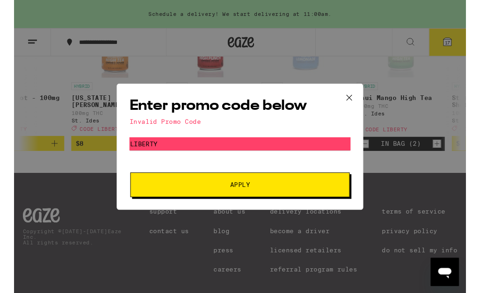
click at [357, 109] on button at bounding box center [355, 104] width 29 height 30
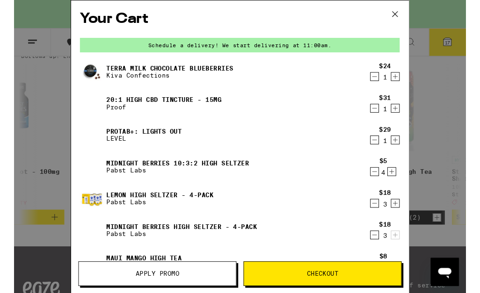
click at [326, 293] on button "Checkout" at bounding box center [328, 291] width 168 height 26
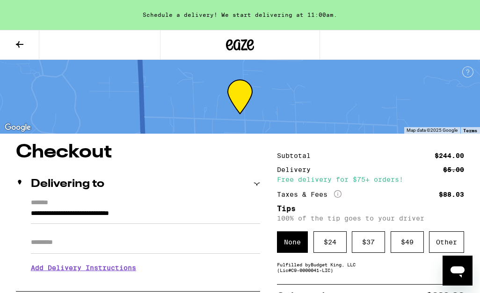
click at [20, 46] on icon at bounding box center [19, 44] width 11 height 11
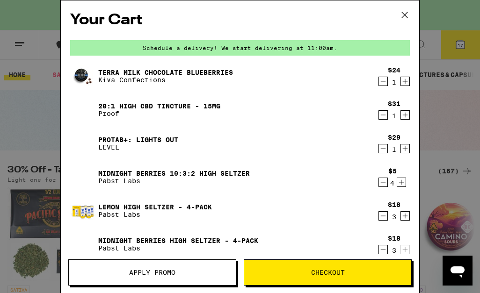
click at [411, 14] on icon at bounding box center [404, 15] width 14 height 14
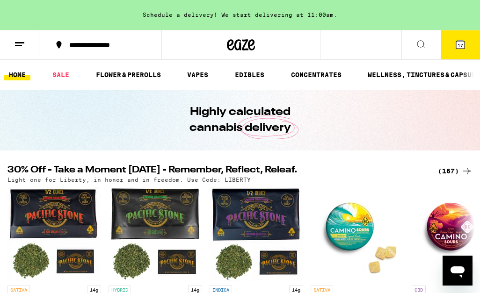
click at [257, 76] on link "EDIBLES" at bounding box center [249, 74] width 39 height 11
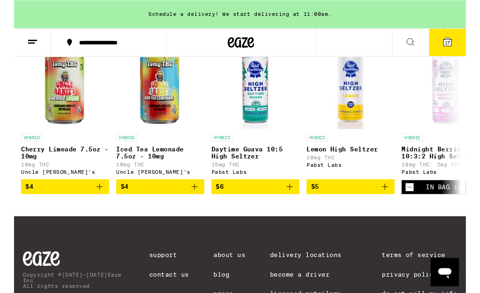
scroll to position [555, 0]
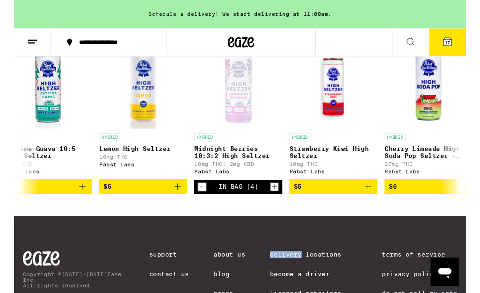
scroll to position [0, 221]
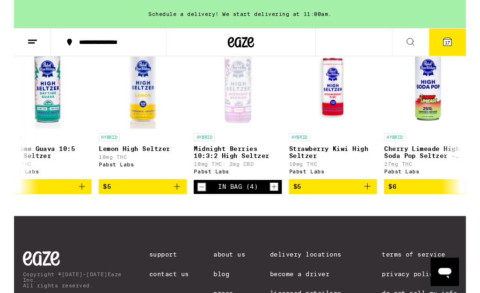
click at [203, 204] on icon "Decrement" at bounding box center [199, 198] width 8 height 11
click at [198, 204] on icon "Decrement" at bounding box center [199, 198] width 8 height 11
click at [201, 204] on icon "Decrement" at bounding box center [199, 198] width 8 height 11
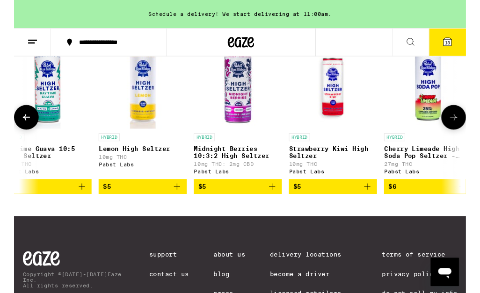
click at [204, 206] on button "$5" at bounding box center [238, 198] width 94 height 16
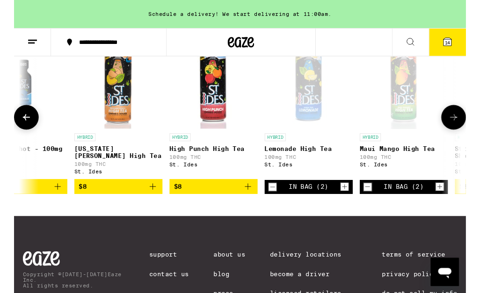
scroll to position [0, 954]
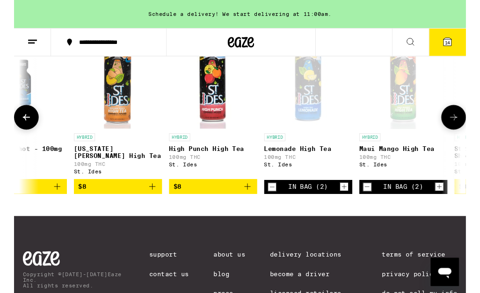
click at [275, 204] on icon "Decrement" at bounding box center [274, 198] width 8 height 11
click at [276, 204] on icon "Decrement" at bounding box center [274, 198] width 8 height 11
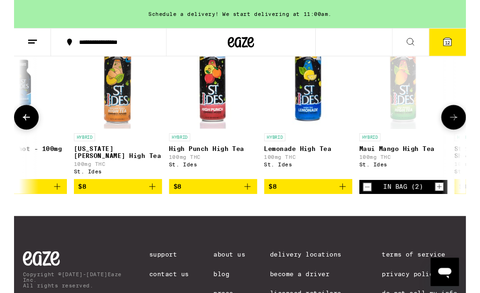
click at [276, 202] on span "$8" at bounding box center [274, 198] width 8 height 7
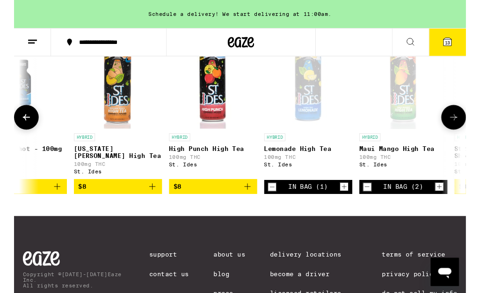
click at [277, 204] on icon "Decrement" at bounding box center [274, 198] width 8 height 11
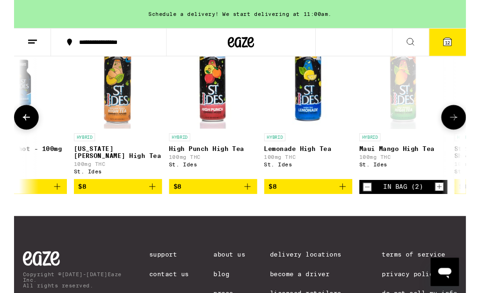
click at [377, 204] on icon "Decrement" at bounding box center [375, 198] width 8 height 11
click at [373, 204] on icon "Decrement" at bounding box center [375, 198] width 8 height 11
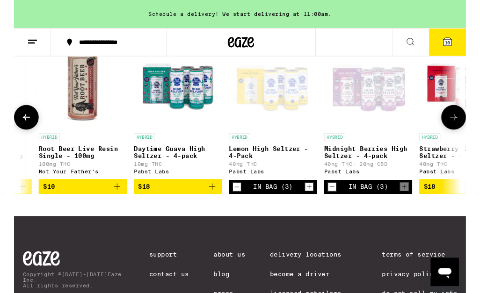
scroll to position [0, 1896]
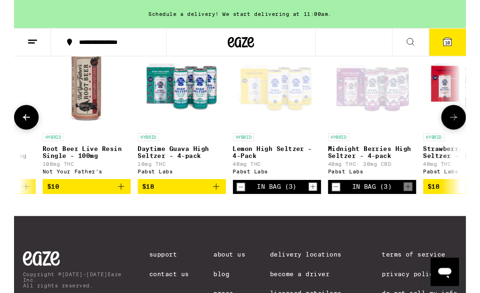
click at [245, 203] on button "Decrement" at bounding box center [240, 198] width 9 height 9
click at [241, 204] on icon "Decrement" at bounding box center [241, 198] width 8 height 11
click at [240, 204] on icon "Decrement" at bounding box center [241, 198] width 8 height 11
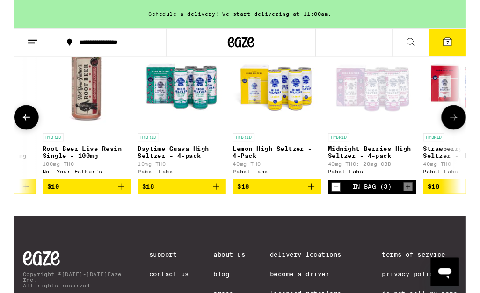
click at [343, 204] on icon "Decrement" at bounding box center [342, 198] width 8 height 11
click at [345, 204] on icon "Decrement" at bounding box center [342, 198] width 8 height 11
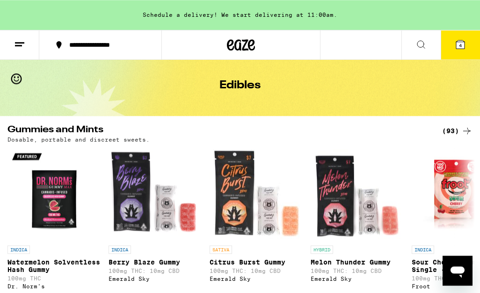
scroll to position [0, 0]
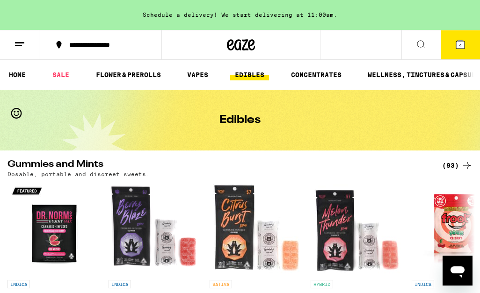
click at [64, 72] on link "SALE" at bounding box center [61, 74] width 26 height 11
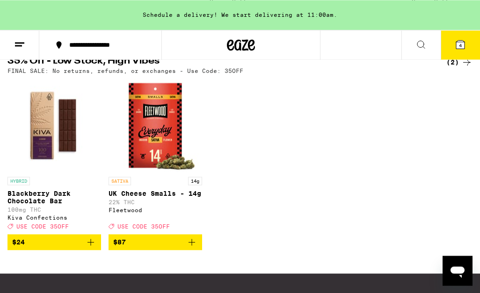
scroll to position [528, 0]
click at [300, 234] on div "HYBRID Blackberry Dark Chocolate Bar 100mg THC Kiva Confections Deal Created wi…" at bounding box center [240, 164] width 480 height 171
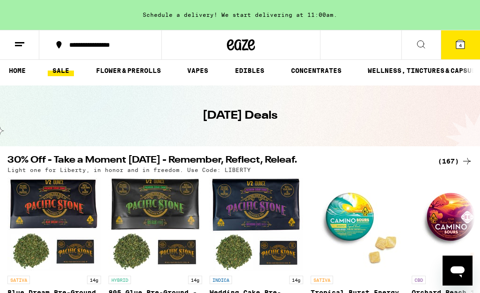
scroll to position [0, 0]
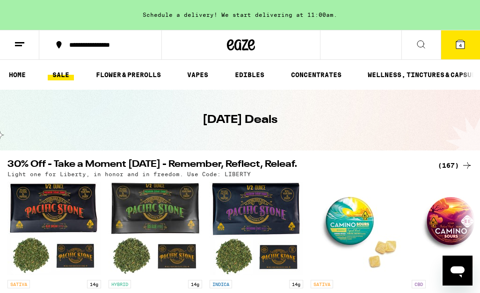
click at [255, 74] on link "EDIBLES" at bounding box center [249, 74] width 39 height 11
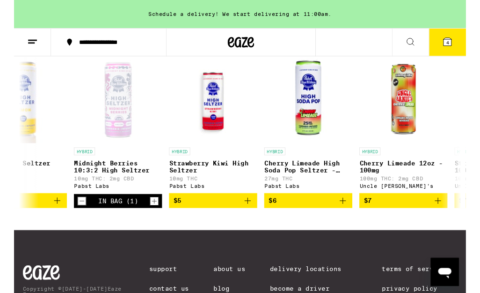
scroll to position [0, 339]
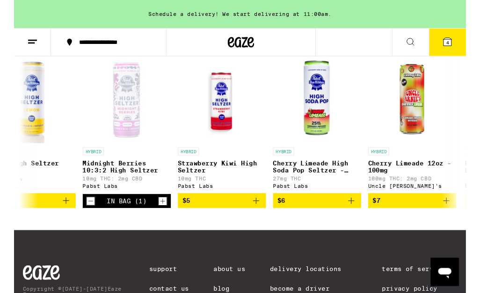
click at [84, 219] on icon "Decrement" at bounding box center [81, 213] width 8 height 11
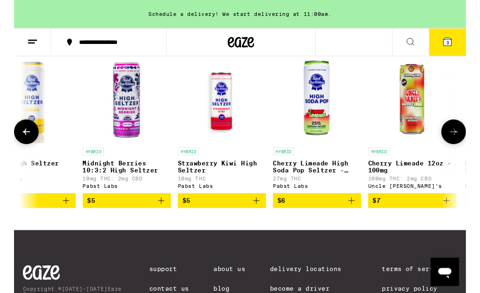
click at [84, 217] on span "$5" at bounding box center [82, 212] width 8 height 7
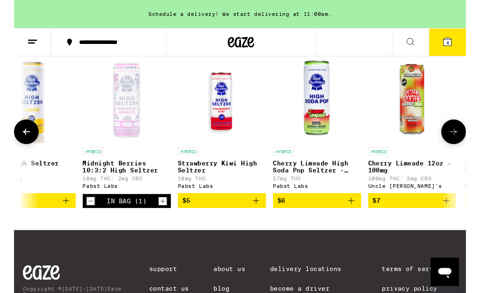
click at [82, 219] on icon "Decrement" at bounding box center [81, 213] width 8 height 11
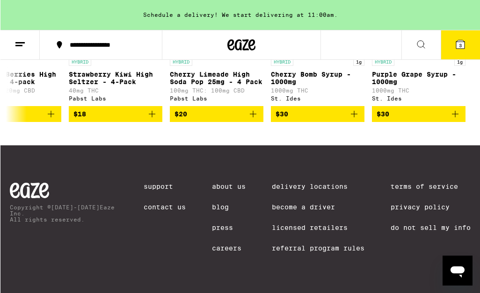
scroll to position [666, 0]
